Goal: Information Seeking & Learning: Find specific fact

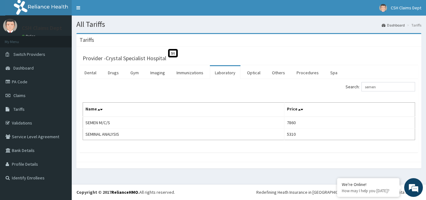
click at [425, 115] on div "Tariffs Provider - Crystal Specialist Hospital St Dental Drugs Gym Imaging Immu…" at bounding box center [249, 103] width 354 height 141
click at [377, 86] on input "semen" at bounding box center [388, 86] width 54 height 9
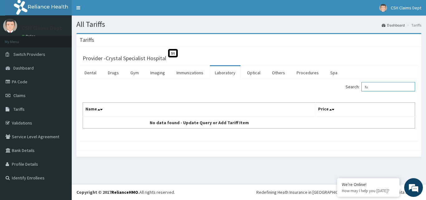
type input "f"
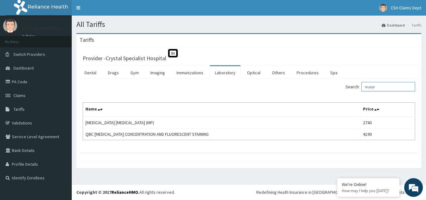
click at [404, 86] on input "malar" at bounding box center [388, 86] width 54 height 9
type input "malar"
click at [305, 69] on link "Procedures" at bounding box center [307, 72] width 32 height 13
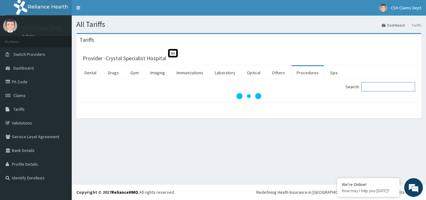
click at [372, 87] on input "Search:" at bounding box center [388, 86] width 54 height 9
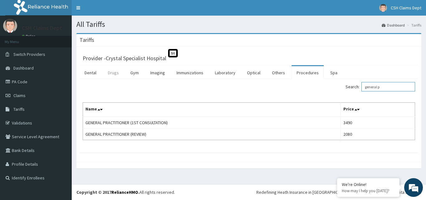
type input "general p"
click at [117, 74] on link "Drugs" at bounding box center [113, 72] width 21 height 13
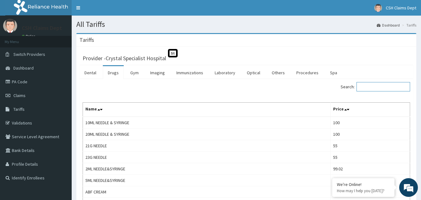
click at [396, 86] on input "Search:" at bounding box center [384, 86] width 54 height 9
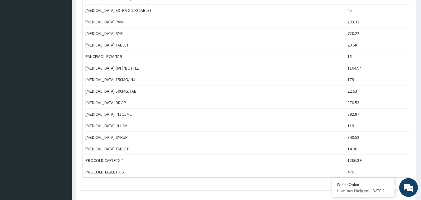
scroll to position [436, 0]
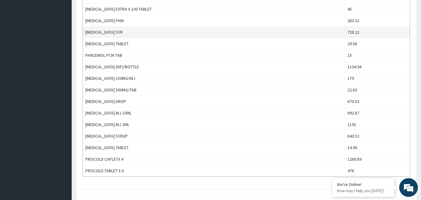
click at [404, 37] on td "728.22" at bounding box center [377, 32] width 65 height 12
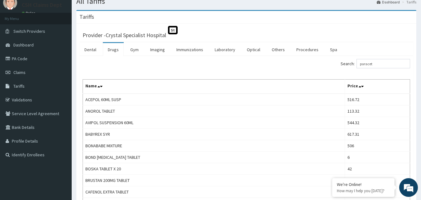
scroll to position [0, 0]
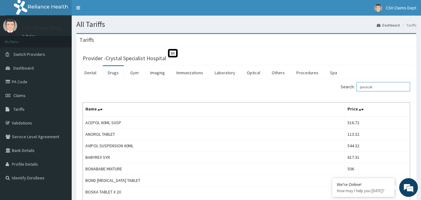
click at [382, 85] on input "paracet" at bounding box center [384, 86] width 54 height 9
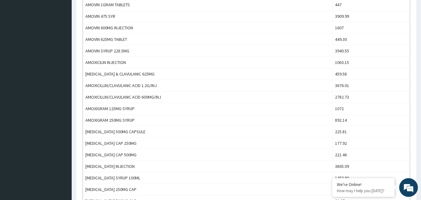
scroll to position [218, 0]
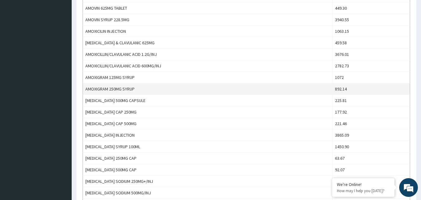
click at [398, 87] on td "892.14" at bounding box center [371, 89] width 78 height 12
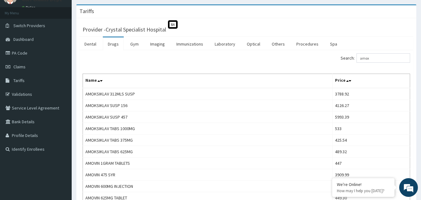
scroll to position [0, 0]
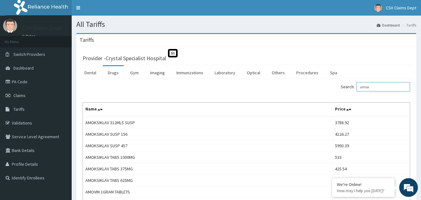
click at [373, 87] on input "amox" at bounding box center [384, 86] width 54 height 9
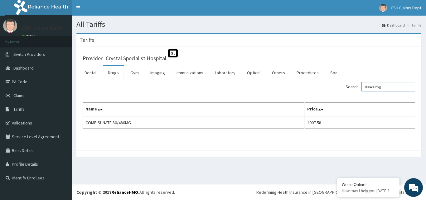
click at [377, 85] on input "80/480mg" at bounding box center [388, 86] width 54 height 9
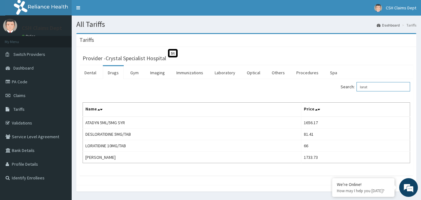
click at [376, 87] on input "lorat" at bounding box center [384, 86] width 54 height 9
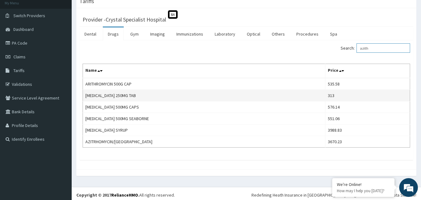
scroll to position [41, 0]
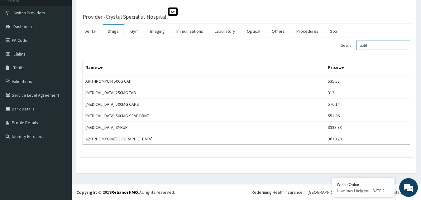
click at [379, 45] on input "azith" at bounding box center [384, 45] width 54 height 9
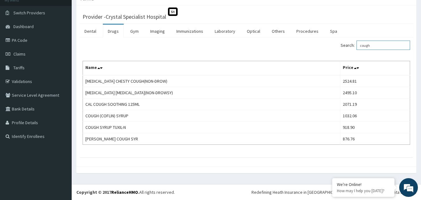
type input "cough"
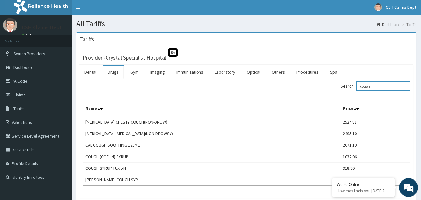
scroll to position [0, 0]
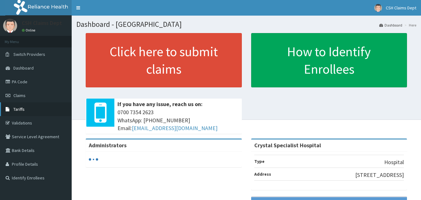
click at [22, 103] on link "Tariffs" at bounding box center [36, 109] width 72 height 14
